Goal: Download file/media

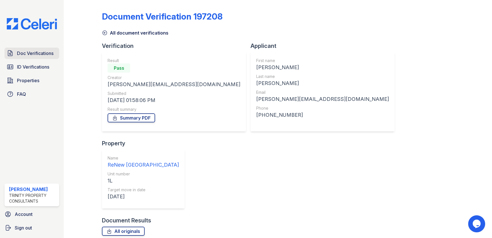
scroll to position [14, 0]
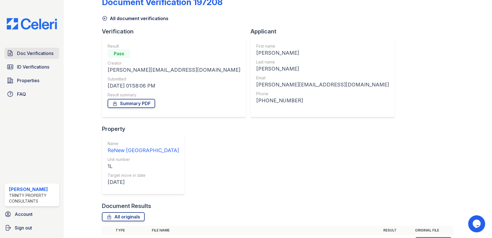
click at [43, 54] on span "Doc Verifications" at bounding box center [35, 53] width 37 height 7
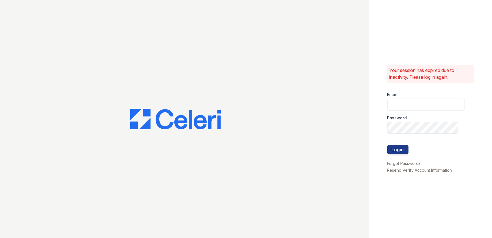
type input "[EMAIL_ADDRESS][DOMAIN_NAME]"
click at [404, 150] on button "Login" at bounding box center [398, 149] width 21 height 9
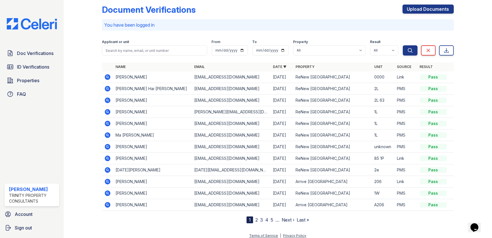
scroll to position [11, 0]
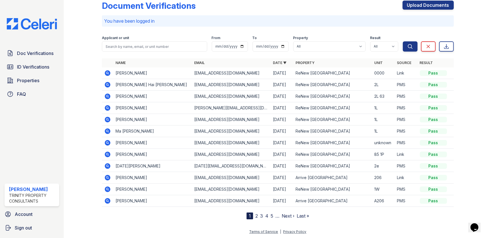
click at [109, 142] on icon at bounding box center [108, 143] width 6 height 6
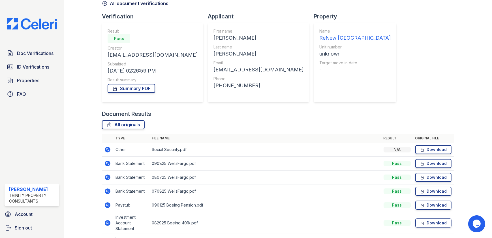
scroll to position [20, 0]
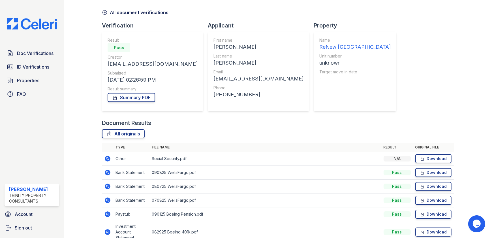
click at [343, 134] on div "All originals" at bounding box center [278, 133] width 352 height 9
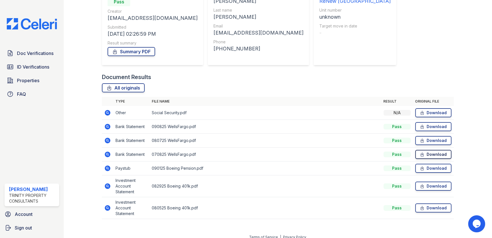
scroll to position [72, 0]
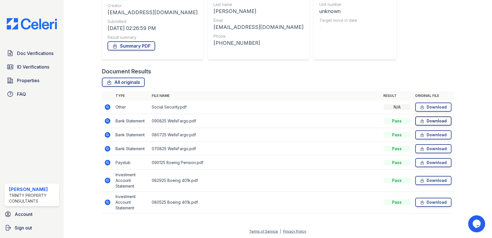
click at [424, 123] on link "Download" at bounding box center [434, 120] width 36 height 9
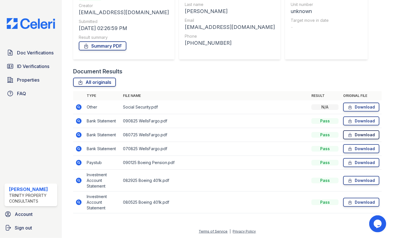
click at [358, 138] on link "Download" at bounding box center [361, 134] width 36 height 9
click at [357, 106] on link "Download" at bounding box center [361, 107] width 36 height 9
click at [355, 150] on link "Download" at bounding box center [361, 148] width 36 height 9
